Goal: Task Accomplishment & Management: Use online tool/utility

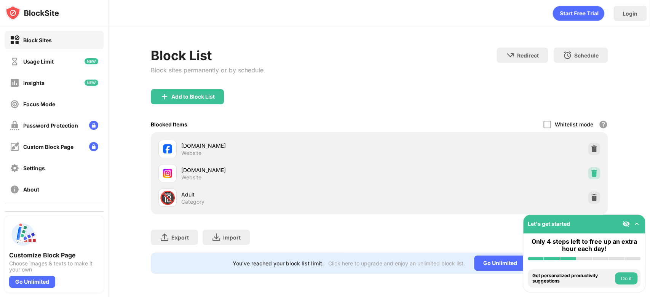
click at [594, 174] on img at bounding box center [594, 174] width 8 height 8
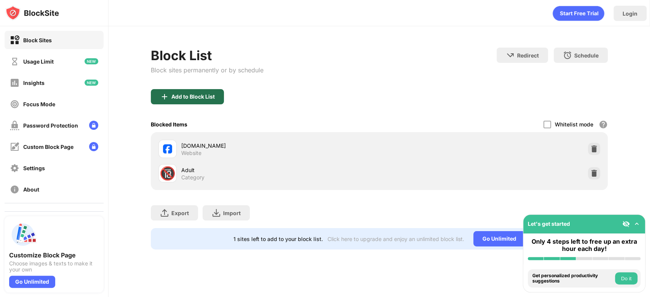
click at [208, 97] on div "Add to Block List" at bounding box center [192, 97] width 43 height 6
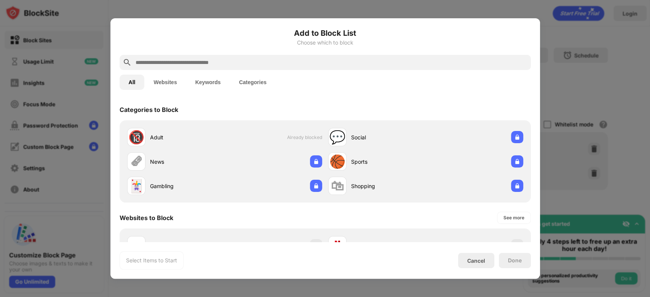
click at [254, 68] on div at bounding box center [325, 62] width 411 height 15
click at [256, 66] on input "text" at bounding box center [331, 62] width 393 height 9
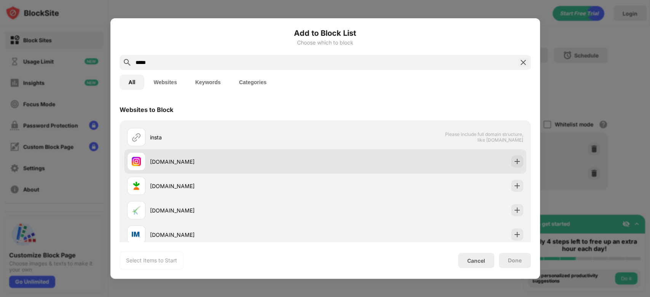
type input "*****"
click at [511, 166] on div at bounding box center [517, 161] width 12 height 12
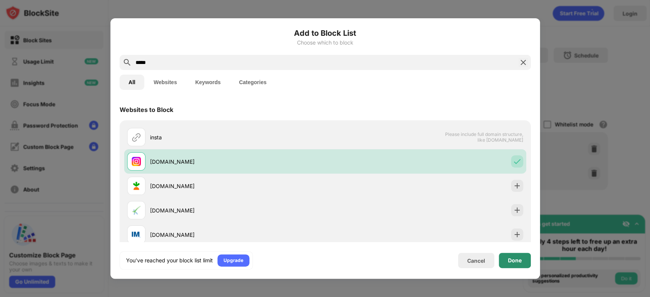
click at [511, 256] on div "Done" at bounding box center [515, 260] width 32 height 15
